Goal: Task Accomplishment & Management: Use online tool/utility

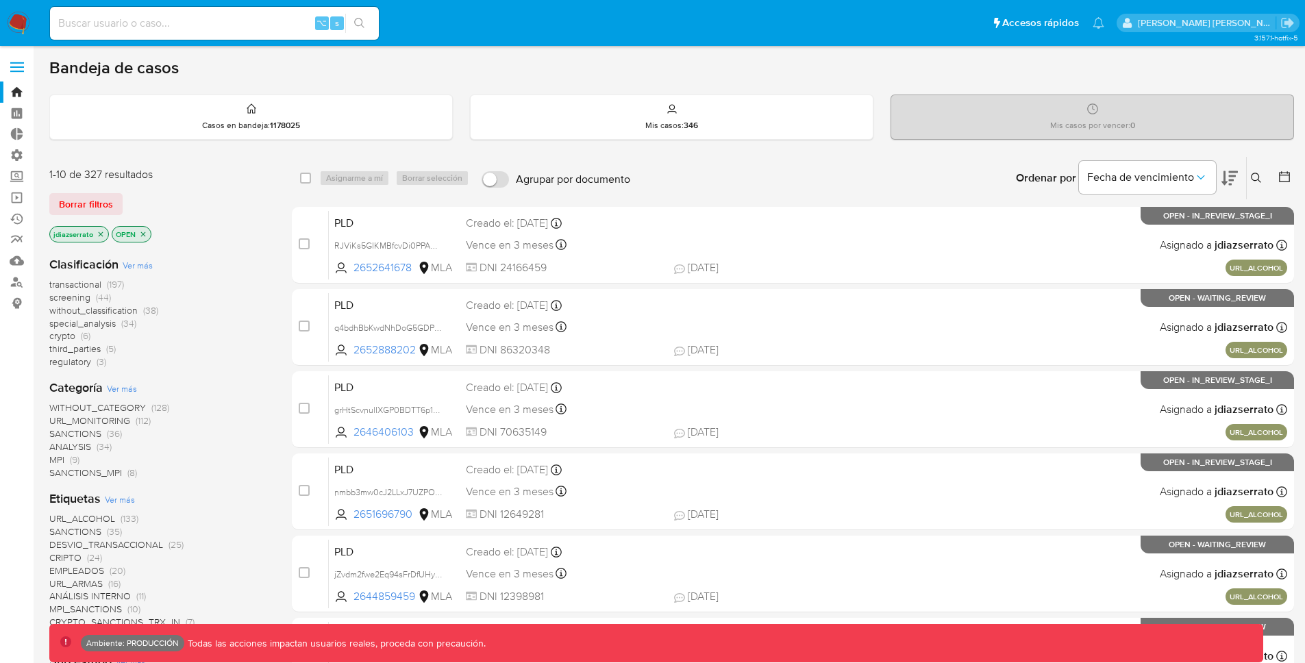
click at [27, 69] on label at bounding box center [17, 67] width 34 height 29
click at [0, 0] on input "checkbox" at bounding box center [0, 0] width 0 height 0
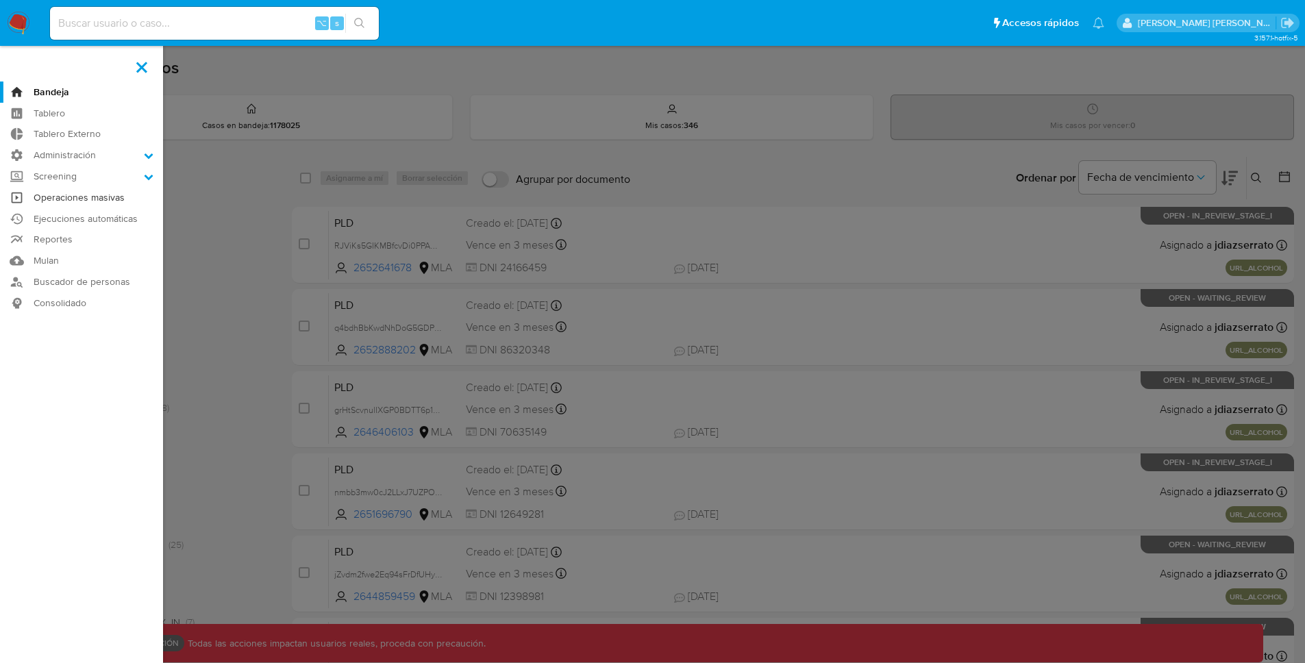
click at [132, 194] on link "Operaciones masivas" at bounding box center [81, 197] width 163 height 21
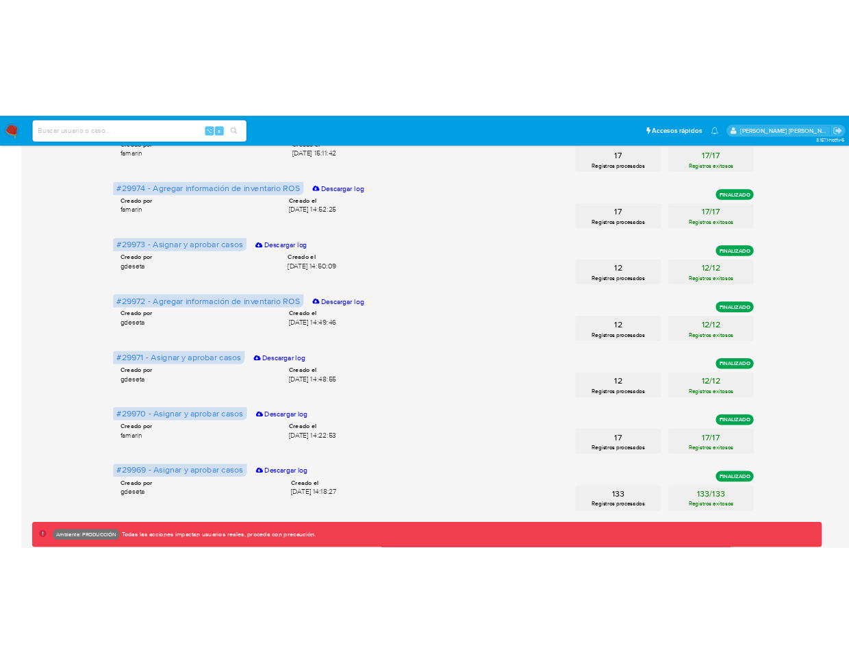
scroll to position [506, 0]
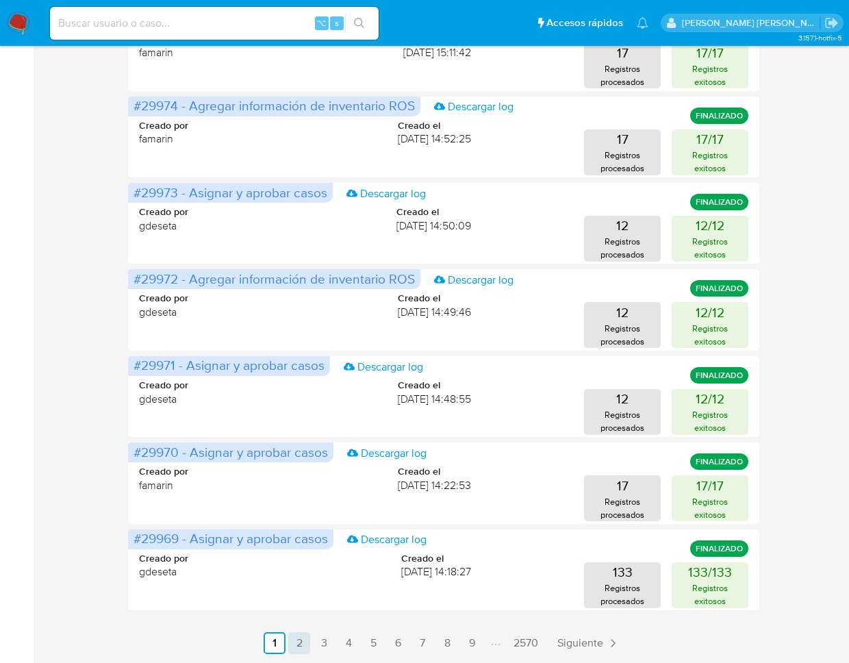
click at [294, 642] on link "2" at bounding box center [299, 643] width 22 height 22
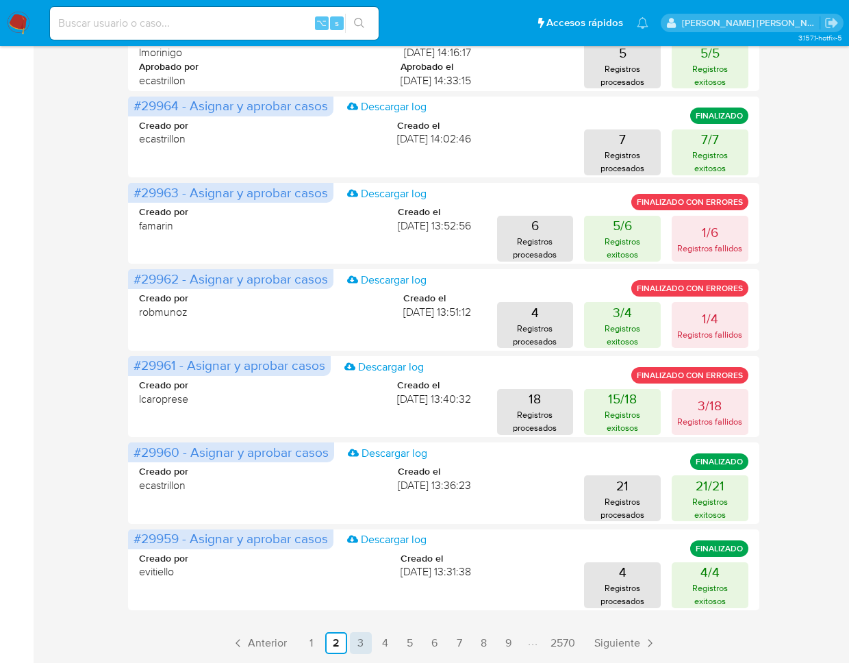
click at [362, 647] on link "3" at bounding box center [361, 643] width 22 height 22
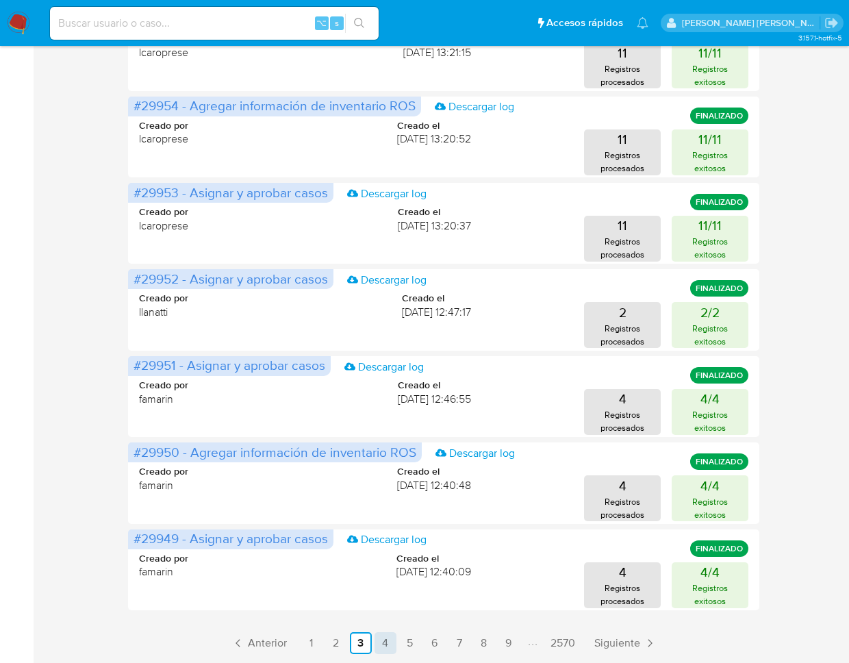
click at [381, 644] on link "4" at bounding box center [386, 643] width 22 height 22
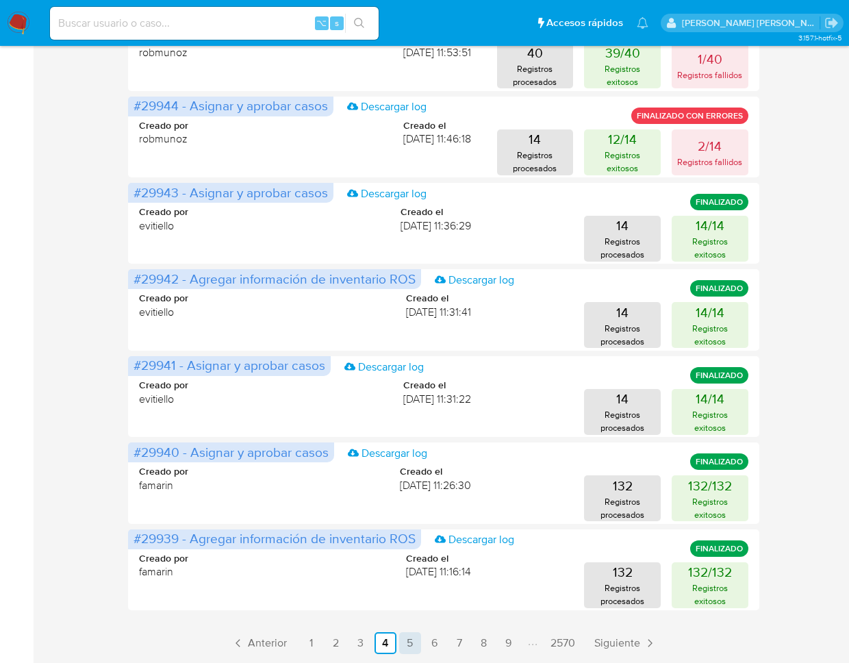
click at [412, 638] on link "5" at bounding box center [410, 643] width 22 height 22
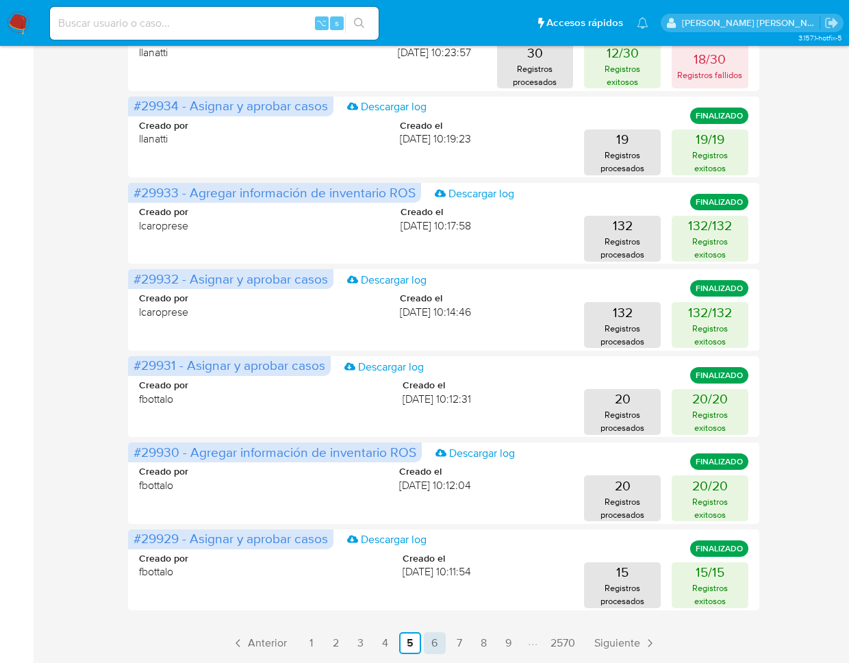
click at [433, 648] on link "6" at bounding box center [435, 643] width 22 height 22
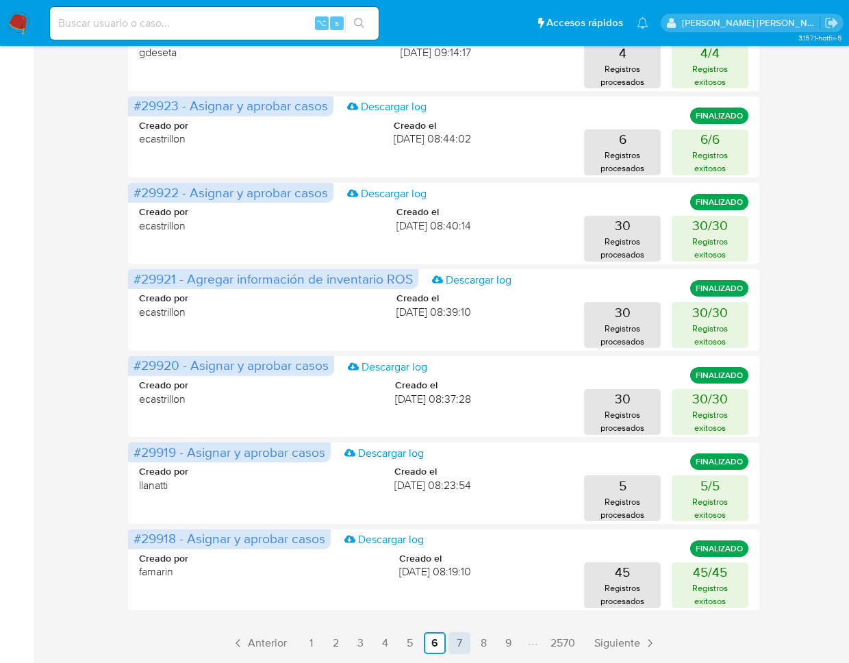
click at [455, 642] on link "7" at bounding box center [460, 643] width 22 height 22
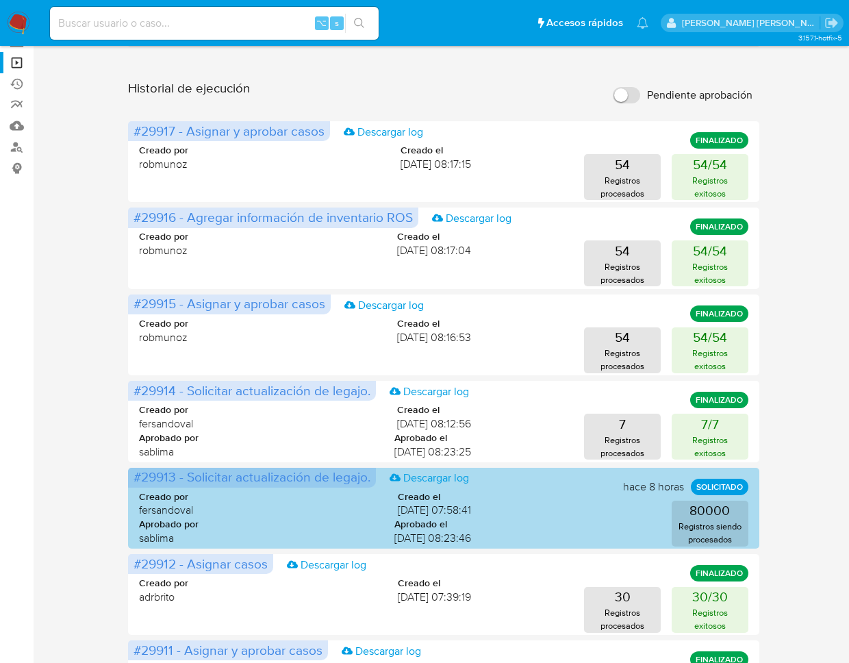
scroll to position [0, 0]
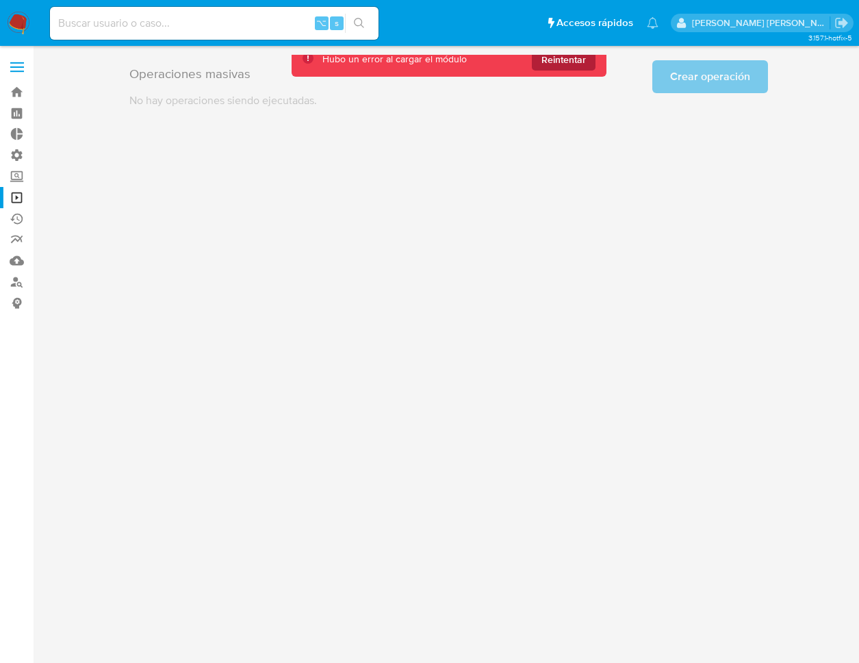
click at [562, 55] on span "Reintentar" at bounding box center [564, 60] width 45 height 22
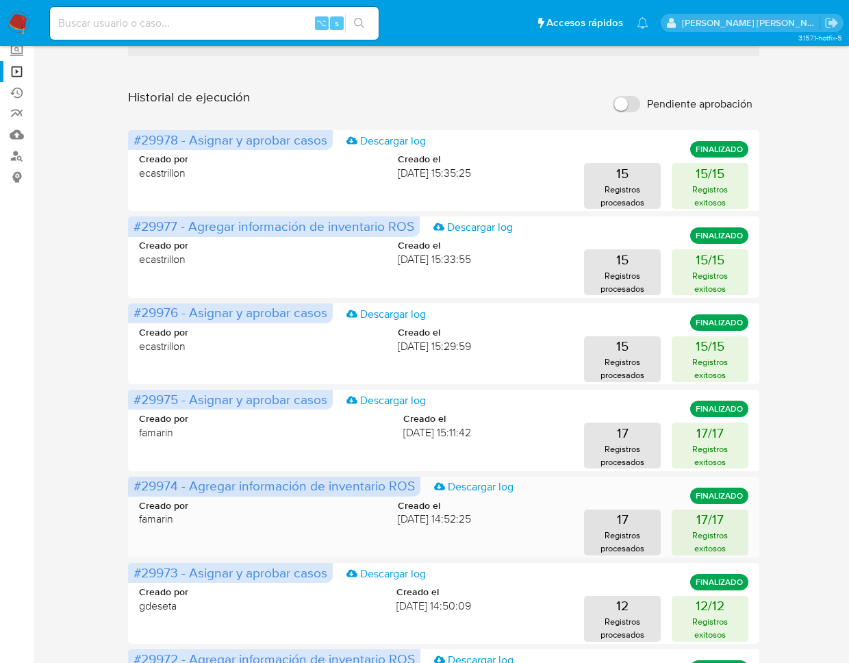
scroll to position [506, 0]
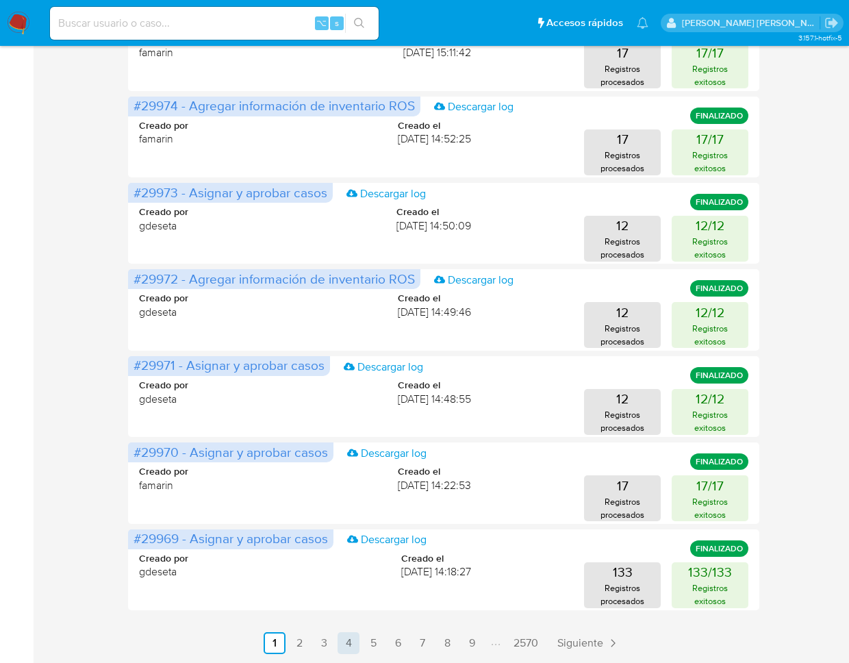
click at [347, 640] on link "4" at bounding box center [349, 643] width 22 height 22
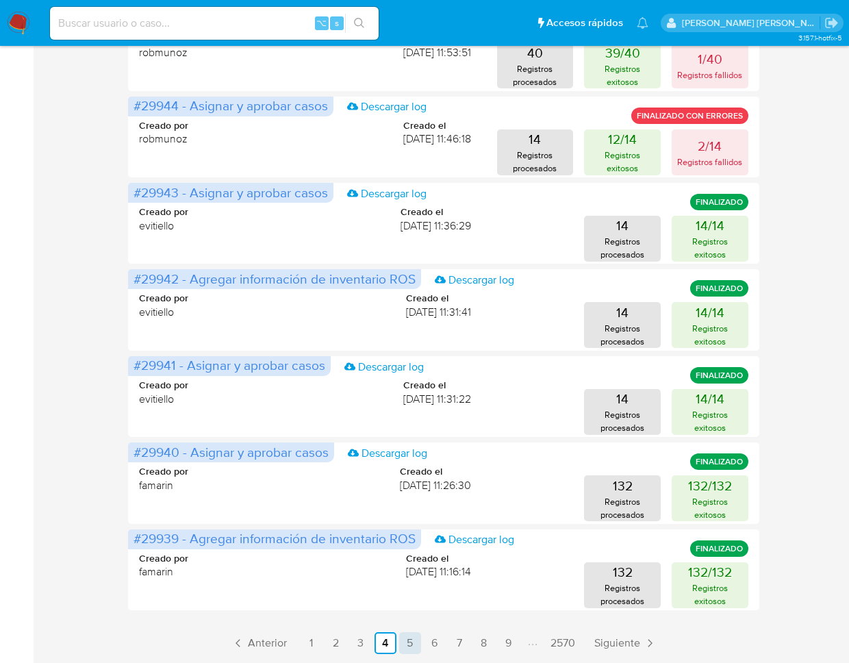
click at [408, 644] on link "5" at bounding box center [410, 643] width 22 height 22
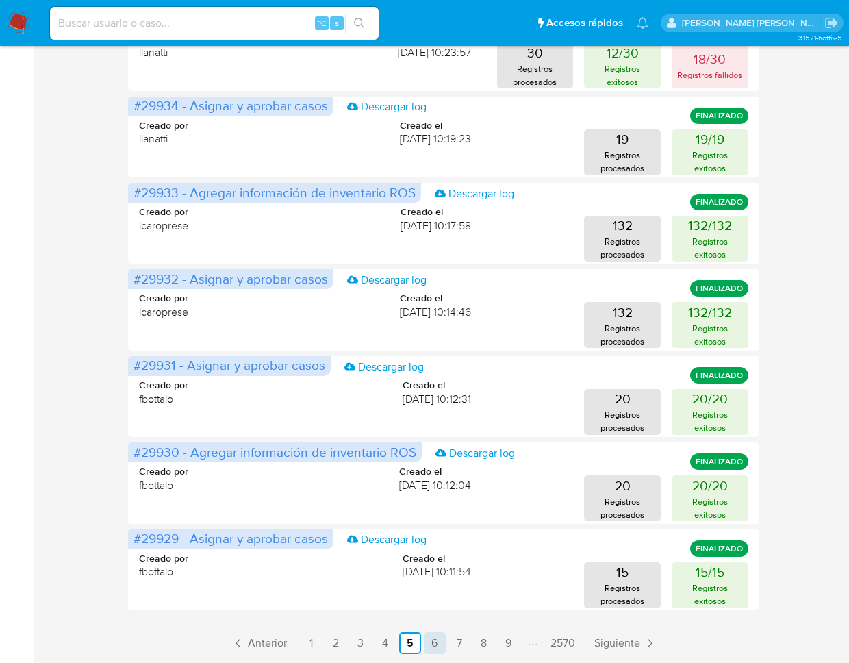
click at [438, 643] on link "6" at bounding box center [435, 643] width 22 height 22
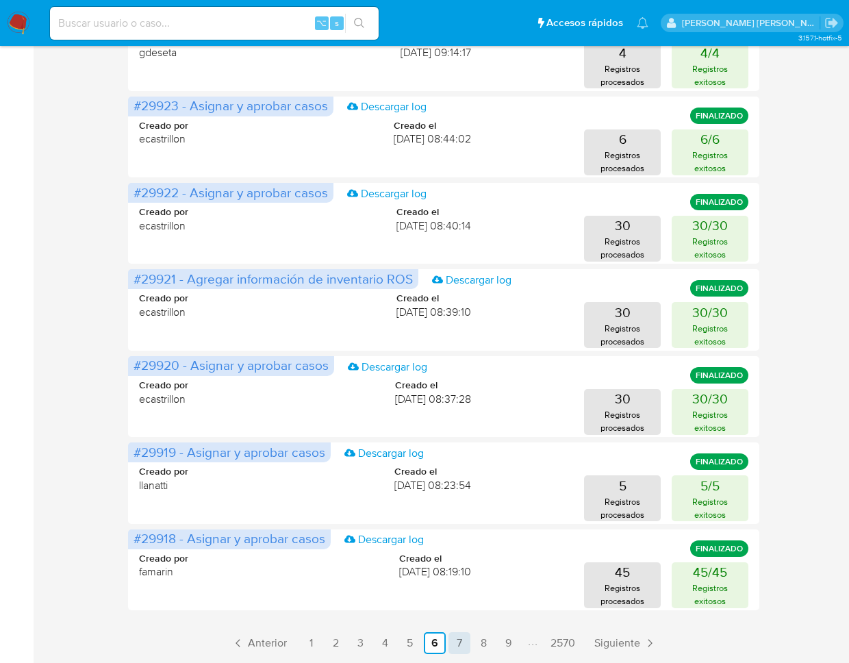
click at [461, 642] on link "7" at bounding box center [460, 643] width 22 height 22
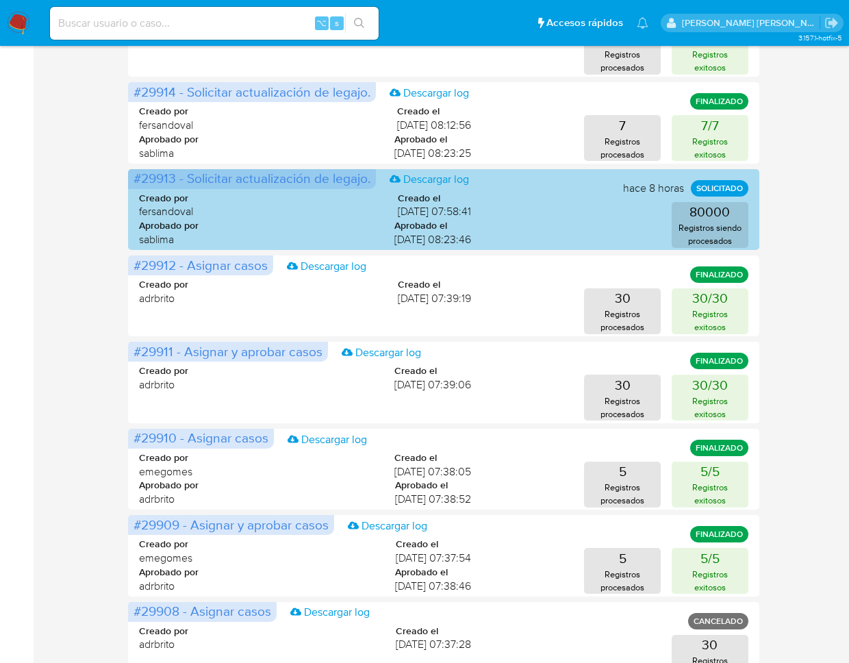
scroll to position [467, 0]
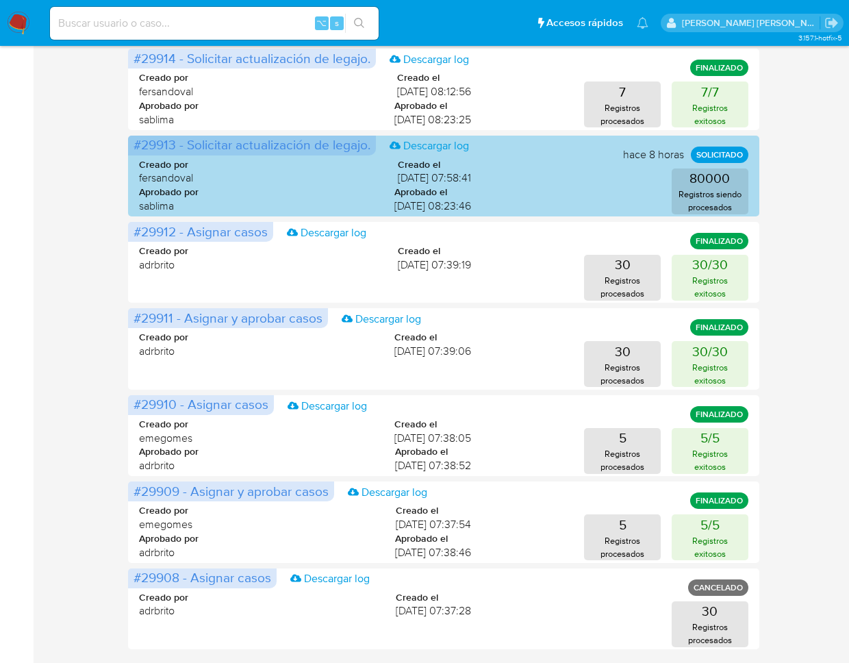
drag, startPoint x: 177, startPoint y: 141, endPoint x: 184, endPoint y: 188, distance: 47.7
click at [137, 142] on span "#29913 - Solicitar actualización de legajo." at bounding box center [252, 144] width 237 height 19
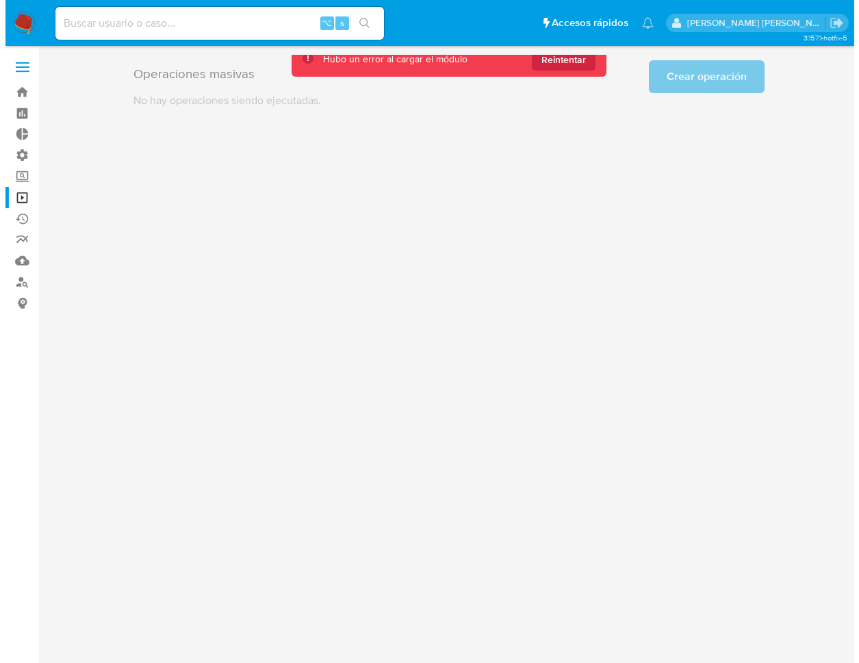
scroll to position [0, 0]
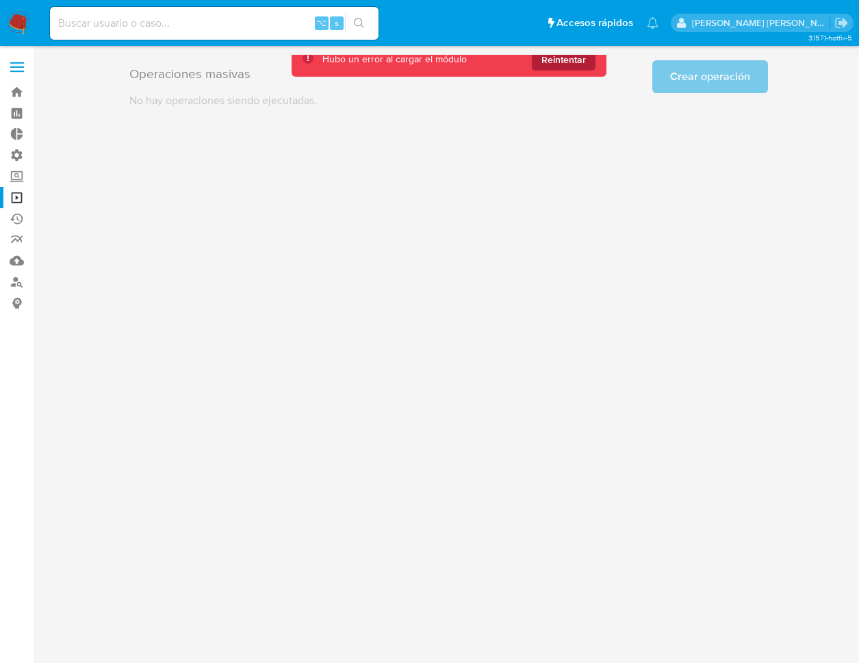
click at [561, 56] on span "Reintentar" at bounding box center [564, 60] width 45 height 22
click at [566, 60] on span "Reintentar" at bounding box center [564, 60] width 45 height 22
click at [578, 63] on span "Reintentar" at bounding box center [564, 60] width 45 height 22
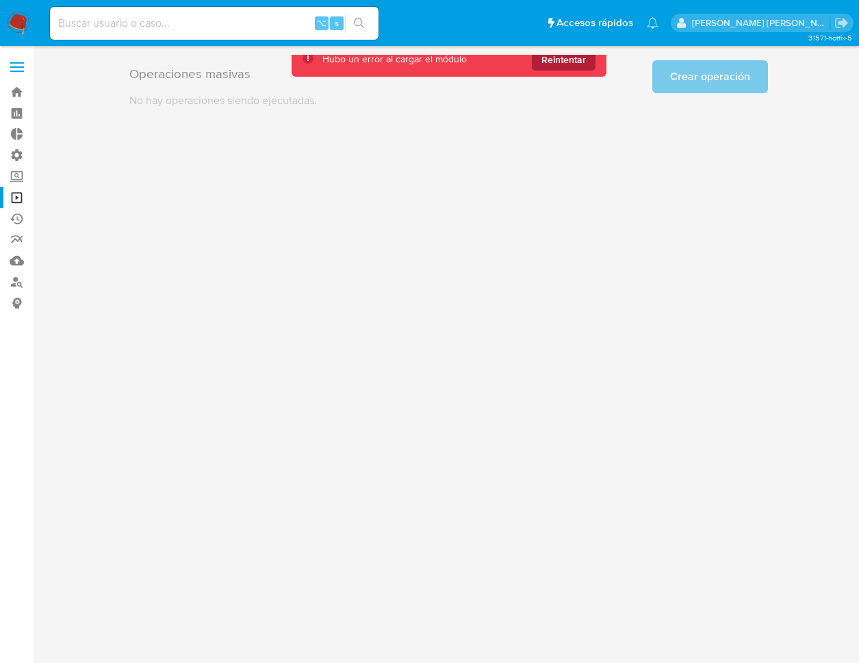
click at [575, 66] on span "Reintentar" at bounding box center [564, 60] width 45 height 22
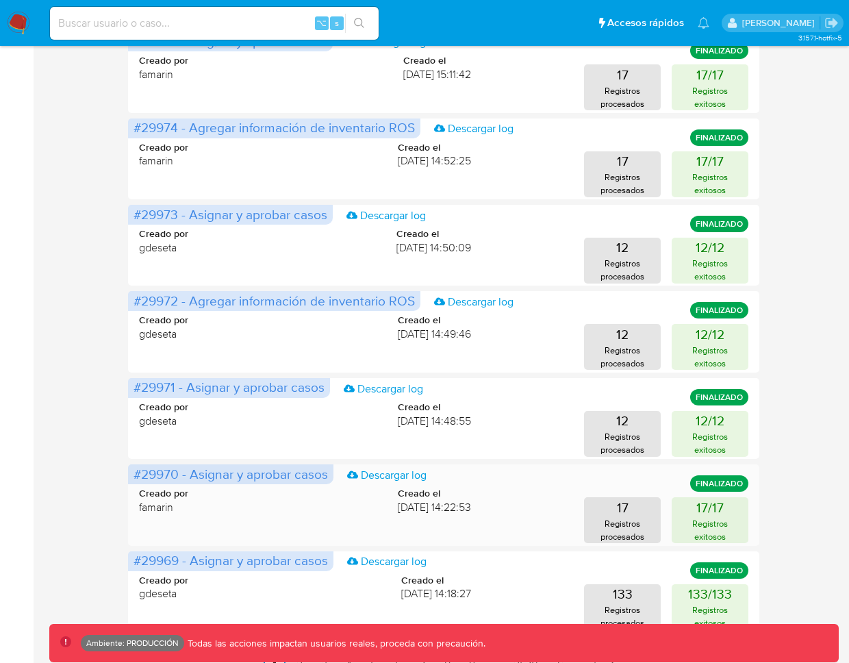
scroll to position [506, 0]
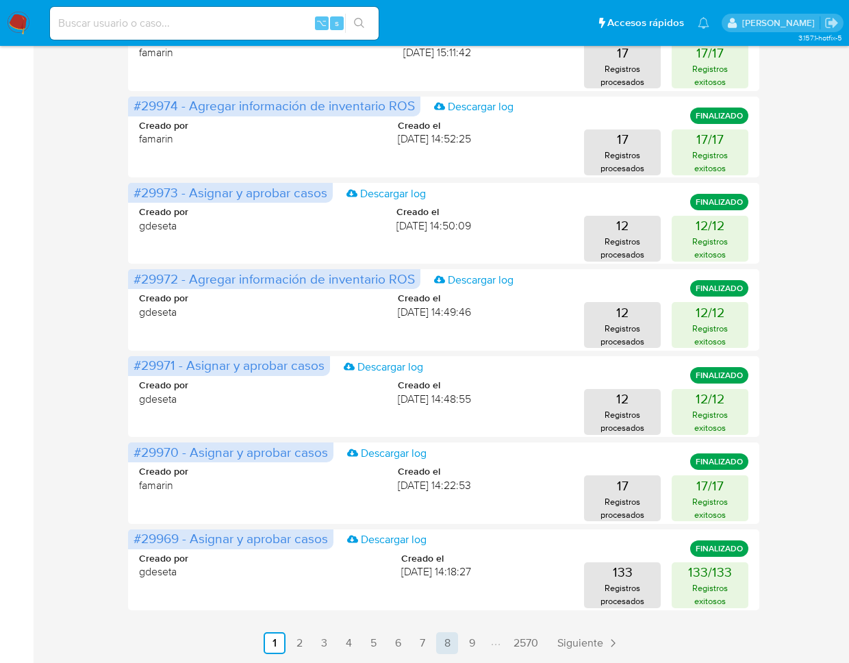
click at [443, 642] on link "8" at bounding box center [447, 643] width 22 height 22
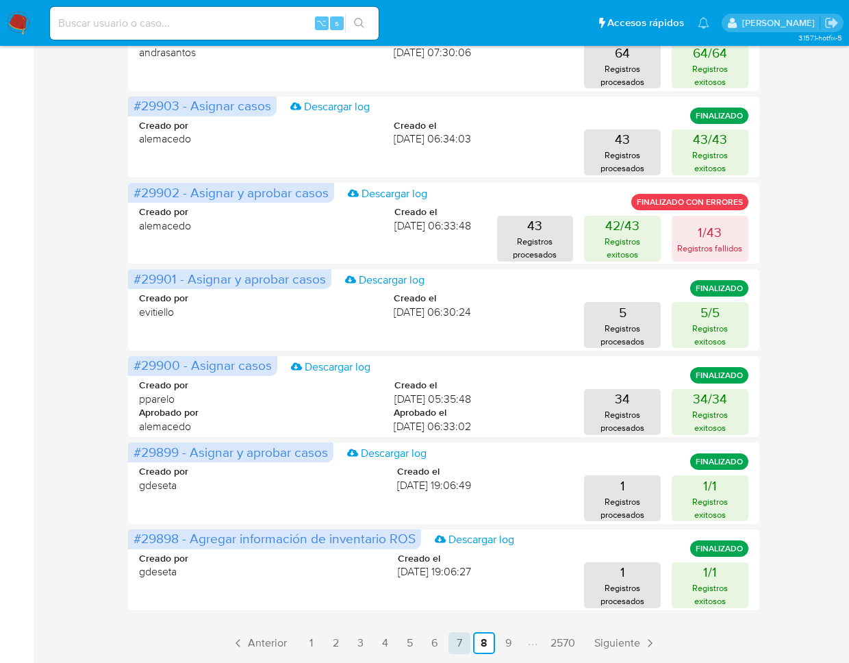
click at [459, 646] on link "7" at bounding box center [460, 643] width 22 height 22
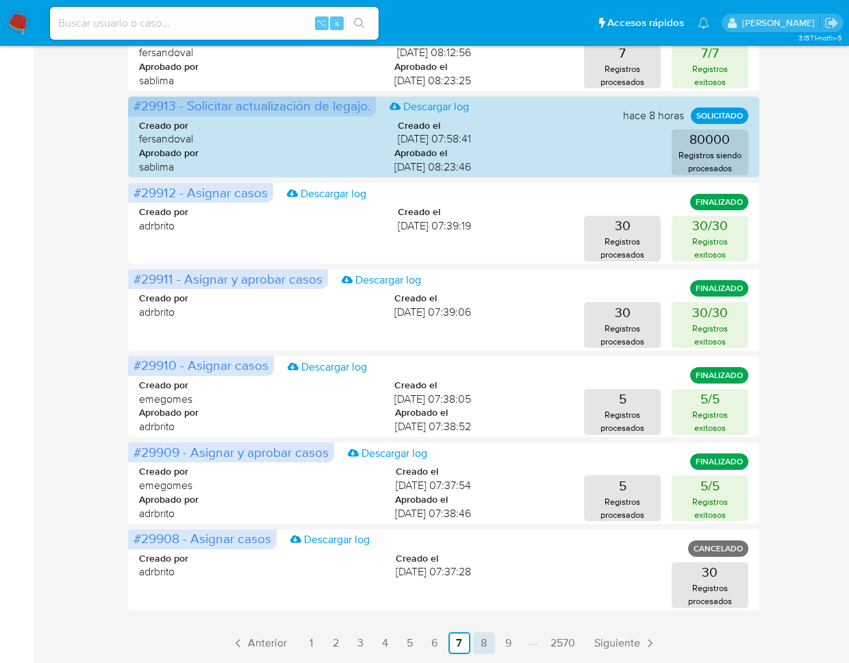
click at [480, 643] on link "8" at bounding box center [484, 643] width 22 height 22
